Goal: Transaction & Acquisition: Purchase product/service

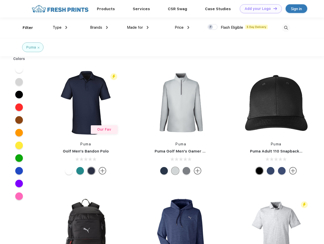
click at [259, 9] on link "Add your Logo Design Tool" at bounding box center [260, 8] width 42 height 9
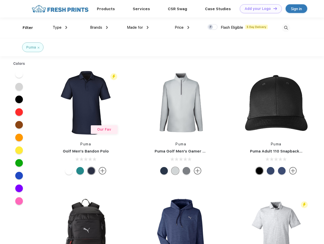
click at [0, 0] on div "Design Tool" at bounding box center [0, 0] width 0 height 0
click at [272, 8] on link "Add your Logo Design Tool" at bounding box center [260, 8] width 42 height 9
click at [24, 28] on div "Filter" at bounding box center [28, 28] width 10 height 6
click at [60, 27] on span "Type" at bounding box center [57, 27] width 9 height 5
click at [99, 27] on span "Brands" at bounding box center [96, 27] width 12 height 5
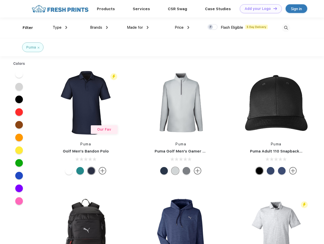
click at [138, 27] on span "Made for" at bounding box center [135, 27] width 16 height 5
click at [182, 27] on span "Price" at bounding box center [178, 27] width 9 height 5
click at [212, 27] on div at bounding box center [212, 27] width 10 height 6
click at [211, 27] on input "checkbox" at bounding box center [208, 25] width 3 height 3
click at [285, 28] on img at bounding box center [285, 28] width 8 height 8
